Goal: Transaction & Acquisition: Purchase product/service

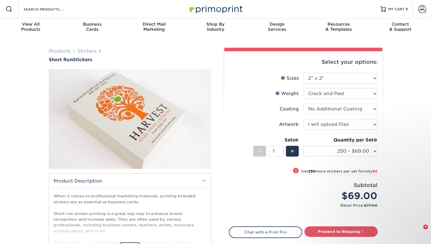
select select "2.00x2.00"
select select "upload"
select select "250 – $69.00"
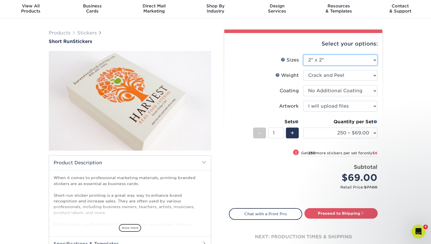
click at [334, 58] on select "Please Select 1.5" x 3.5" 1.75" x 3.5" 2" x 2" 2" x 3" 2" x 3.5" 2" x 4" 2" x 8…" at bounding box center [340, 60] width 74 height 11
click at [278, 168] on div "Price per set $69.00" at bounding box center [266, 174] width 74 height 22
click at [319, 63] on select "Please Select 1.5" x 3.5" 1.75" x 3.5" 2" x 2" 2" x 3" 2" x 3.5" 2" x 4" 2" x 8…" at bounding box center [340, 60] width 74 height 11
click at [301, 170] on div "Price per set $69.00" at bounding box center [266, 174] width 74 height 22
click at [325, 59] on select "Please Select 1.5" x 3.5" 1.75" x 3.5" 2" x 2" 2" x 3" 2" x 3.5" 2" x 4" 2" x 8…" at bounding box center [340, 60] width 74 height 11
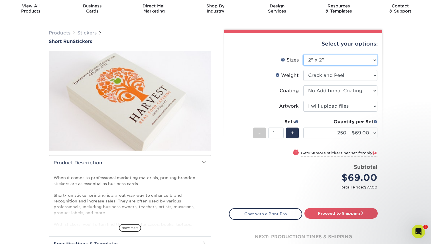
select select "4.00x9.00"
click at [303, 55] on select "Please Select 1.5" x 3.5" 1.75" x 3.5" 2" x 2" 2" x 3" 2" x 3.5" 2" x 4" 2" x 8…" at bounding box center [340, 60] width 74 height 11
select select "-1"
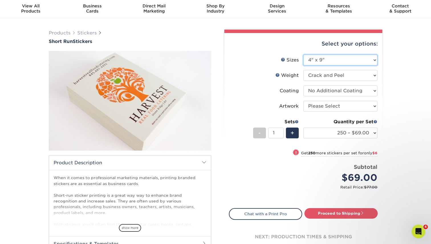
select select "-1"
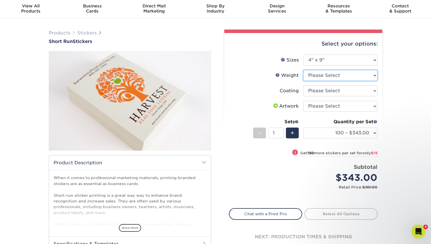
click at [318, 76] on select "Please Select Crack and Peel" at bounding box center [340, 75] width 74 height 11
select select "Crack and Peel"
click at [303, 70] on select "Please Select Crack and Peel" at bounding box center [340, 75] width 74 height 11
click at [319, 91] on select at bounding box center [340, 90] width 74 height 11
select select "3e7618de-abca-4bda-9f97-8b9129e913d8"
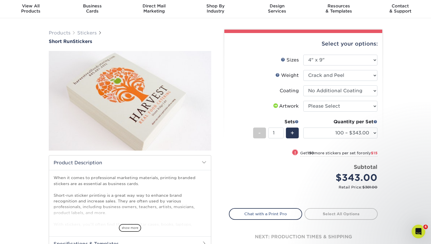
click at [303, 85] on select at bounding box center [340, 90] width 74 height 11
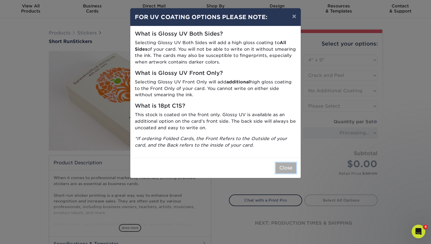
click at [284, 167] on button "Close" at bounding box center [286, 168] width 21 height 11
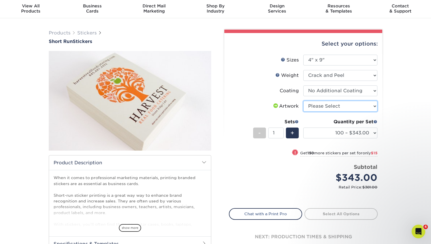
click at [318, 106] on select "Please Select I will upload files I need a design - $50" at bounding box center [340, 106] width 74 height 11
select select "upload"
click at [303, 101] on select "Please Select I will upload files I need a design - $50" at bounding box center [340, 106] width 74 height 11
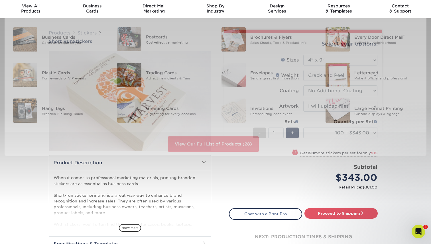
click at [305, 169] on div "Resources Menu Search Products Account Welcome, [GEOGRAPHIC_DATA][PERSON_NAME] …" at bounding box center [215, 226] width 431 height 489
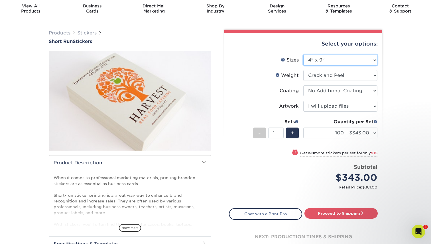
click at [336, 61] on select "Please Select 1.5" x 3.5" 1.75" x 3.5" 2" x 2" 2" x 3" 2" x 3.5" 2" x 4" 2" x 8…" at bounding box center [340, 60] width 74 height 11
select select "4.25x11.00"
click at [303, 55] on select "Please Select 1.5" x 3.5" 1.75" x 3.5" 2" x 2" 2" x 3" 2" x 3.5" 2" x 4" 2" x 8…" at bounding box center [340, 60] width 74 height 11
select select "-1"
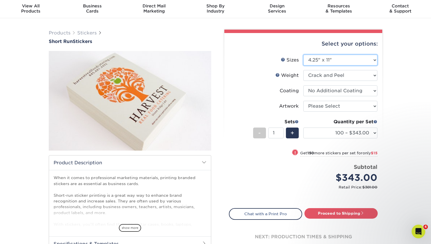
select select "-1"
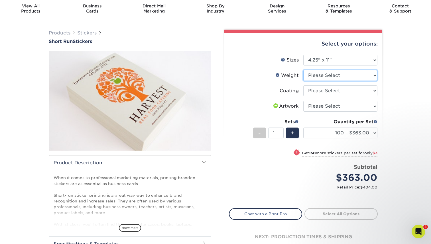
click at [331, 76] on select "Please Select Crack and Peel" at bounding box center [340, 75] width 74 height 11
select select "Crack and Peel"
click at [303, 70] on select "Please Select Crack and Peel" at bounding box center [340, 75] width 74 height 11
click at [338, 91] on select at bounding box center [340, 90] width 74 height 11
select select "3e7618de-abca-4bda-9f97-8b9129e913d8"
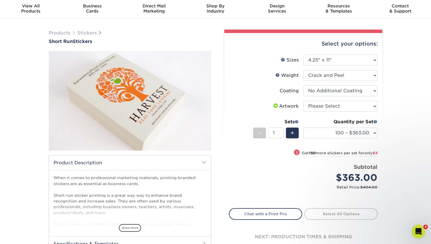
click at [303, 85] on select at bounding box center [340, 90] width 74 height 11
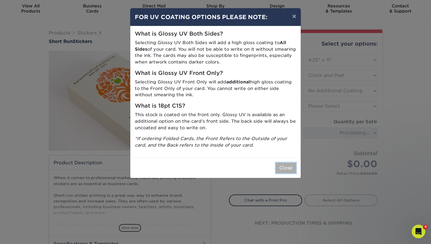
click at [289, 170] on button "Close" at bounding box center [286, 168] width 21 height 11
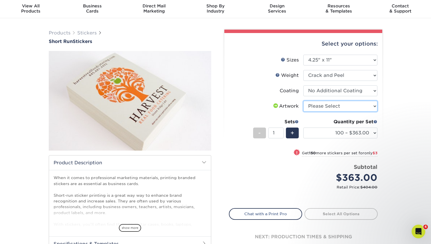
click at [329, 107] on select "Please Select I will upload files I need a design - $50" at bounding box center [340, 106] width 74 height 11
select select "upload"
click at [303, 101] on select "Please Select I will upload files I need a design - $50" at bounding box center [340, 106] width 74 height 11
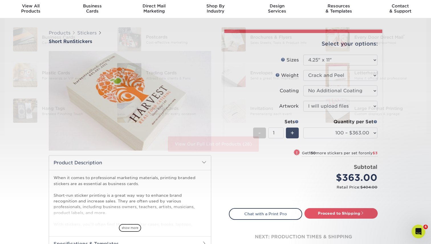
click at [300, 175] on div "Price per set $363.00" at bounding box center [266, 174] width 74 height 22
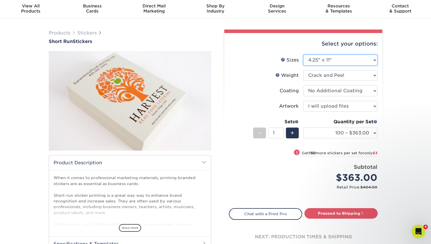
click at [340, 58] on select "Please Select 1.5" x 3.5" 1.75" x 3.5" 2" x 2" 2" x 3" 2" x 3.5" 2" x 4" 2" x 8…" at bounding box center [340, 60] width 74 height 11
select select "8.50x11.00"
click at [303, 55] on select "Please Select 1.5" x 3.5" 1.75" x 3.5" 2" x 2" 2" x 3" 2" x 3.5" 2" x 4" 2" x 8…" at bounding box center [340, 60] width 74 height 11
select select "-1"
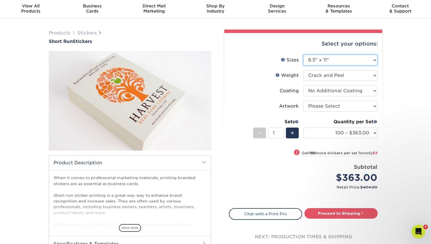
select select "-1"
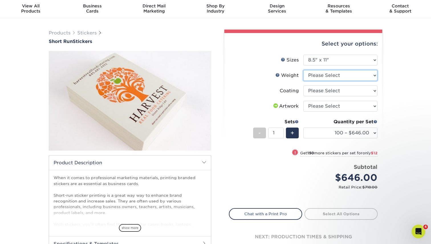
click at [334, 76] on select "Please Select Crack and Peel" at bounding box center [340, 75] width 74 height 11
select select "Crack and Peel"
click at [303, 70] on select "Please Select Crack and Peel" at bounding box center [340, 75] width 74 height 11
click at [337, 91] on select at bounding box center [340, 90] width 74 height 11
select select "3e7618de-abca-4bda-9f97-8b9129e913d8"
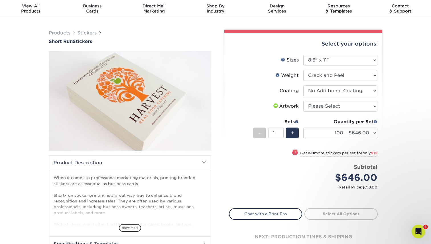
click at [303, 85] on select at bounding box center [340, 90] width 74 height 11
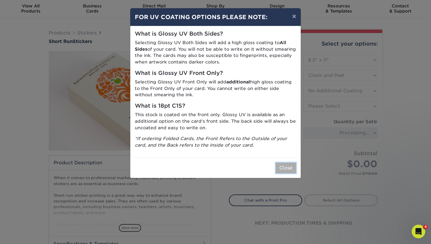
click at [285, 168] on button "Close" at bounding box center [286, 168] width 21 height 11
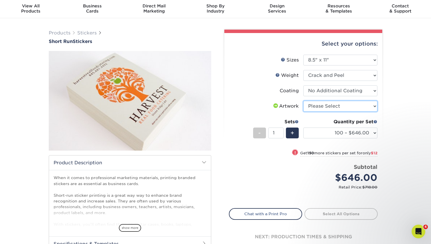
click at [325, 107] on select "Please Select I will upload files I need a design - $50" at bounding box center [340, 106] width 74 height 11
select select "upload"
click at [303, 101] on select "Please Select I will upload files I need a design - $50" at bounding box center [340, 106] width 74 height 11
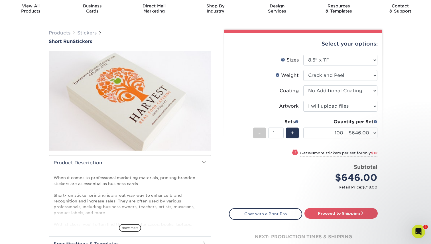
click at [309, 169] on div "Subtotal $646.00" at bounding box center [342, 174] width 70 height 22
